Goal: Task Accomplishment & Management: Manage account settings

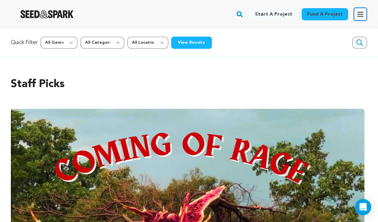
click at [360, 15] on icon "button" at bounding box center [360, 14] width 8 height 8
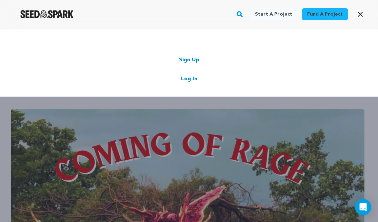
click at [189, 78] on link "Log In" at bounding box center [189, 79] width 16 height 8
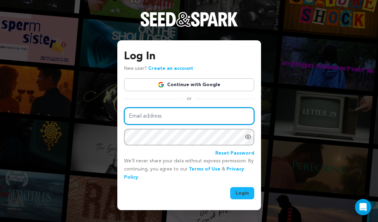
type input "soleilrougeproductions@gmail.com"
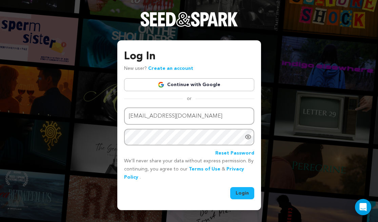
click at [239, 190] on button "Login" at bounding box center [242, 193] width 24 height 12
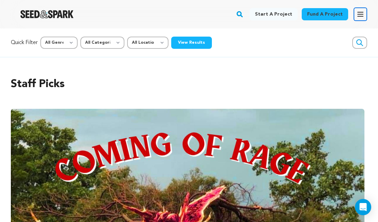
click at [357, 11] on icon "button" at bounding box center [360, 14] width 8 height 8
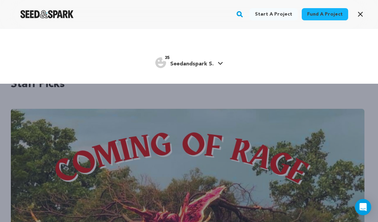
click at [199, 59] on div "35 Seedandspark S." at bounding box center [184, 62] width 58 height 11
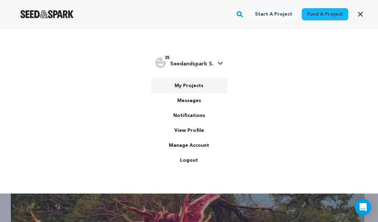
click at [185, 83] on link "My Projects" at bounding box center [189, 85] width 76 height 15
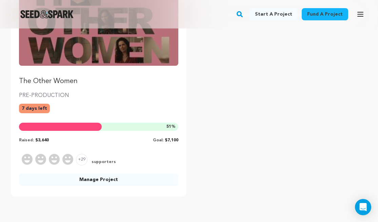
scroll to position [130, 0]
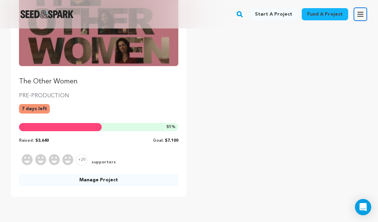
click at [358, 15] on icon "button" at bounding box center [360, 14] width 8 height 8
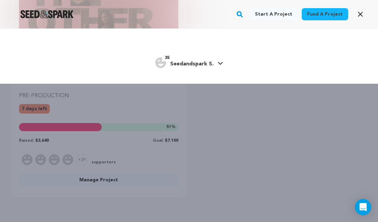
click at [211, 98] on div "Start a project Fund a project 35" at bounding box center [189, 139] width 378 height 222
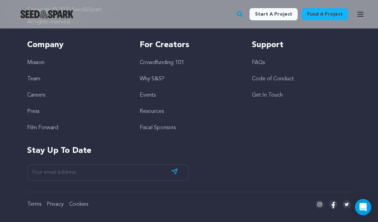
scroll to position [0, 0]
